Goal: Book appointment/travel/reservation

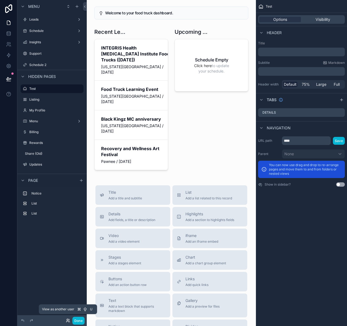
click at [68, 322] on icon at bounding box center [68, 321] width 4 height 4
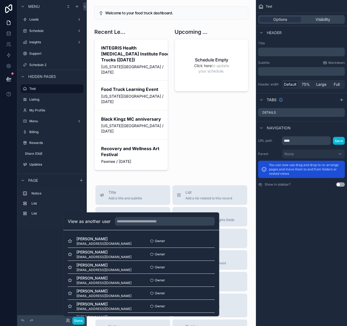
click at [33, 306] on div "Menu Leads Schedule Insights Support Schedule 2 Hidden pages Test Listing My Pr…" at bounding box center [51, 160] width 69 height 320
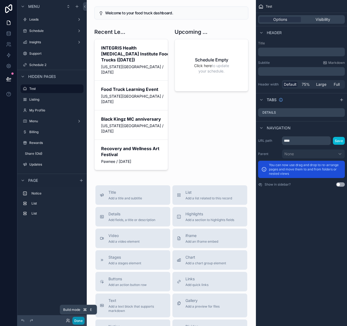
click at [79, 322] on button "Done" at bounding box center [78, 321] width 12 height 8
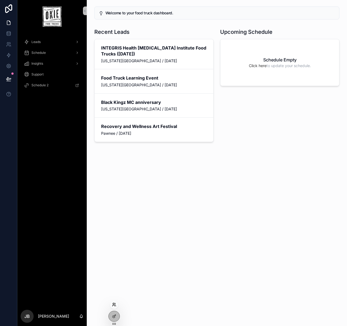
click at [114, 306] on icon at bounding box center [113, 306] width 2 height 1
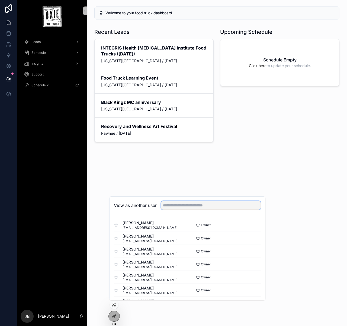
click at [190, 206] on input "text" at bounding box center [211, 205] width 100 height 9
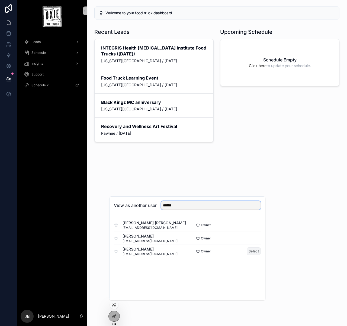
type input "******"
click at [250, 251] on button "Select" at bounding box center [254, 252] width 14 height 8
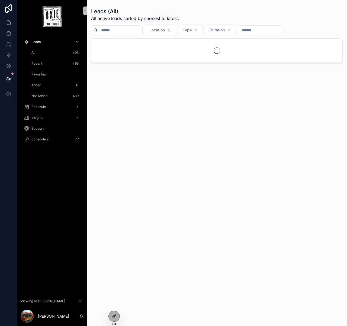
click at [41, 109] on span "Schedule" at bounding box center [38, 107] width 14 height 4
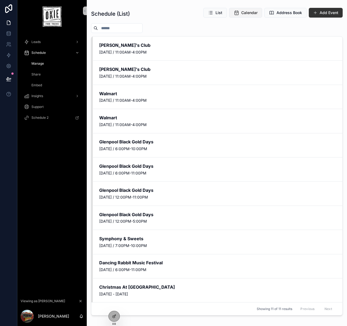
click at [250, 12] on span "Calendar" at bounding box center [249, 12] width 16 height 5
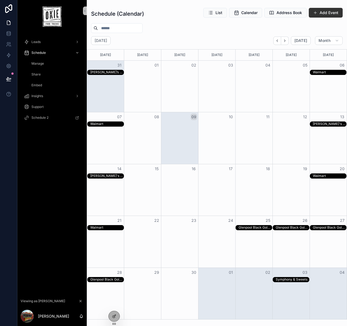
click at [69, 214] on div "Leads Schedule Manage Calendar View Address Book Share Embed Share Insights Sup…" at bounding box center [51, 164] width 69 height 263
click at [219, 141] on div "Month View" at bounding box center [216, 137] width 37 height 51
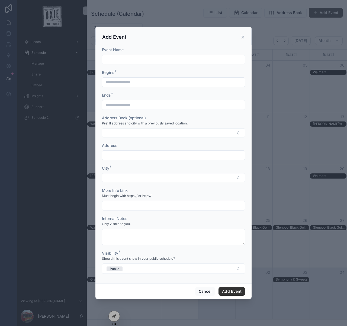
click at [241, 38] on icon "scrollable content" at bounding box center [242, 37] width 4 height 4
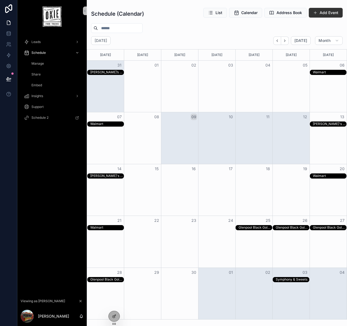
drag, startPoint x: 210, startPoint y: 131, endPoint x: 278, endPoint y: 129, distance: 68.3
click at [278, 129] on div "Month View" at bounding box center [217, 137] width 260 height 51
